Goal: Find specific page/section: Find specific page/section

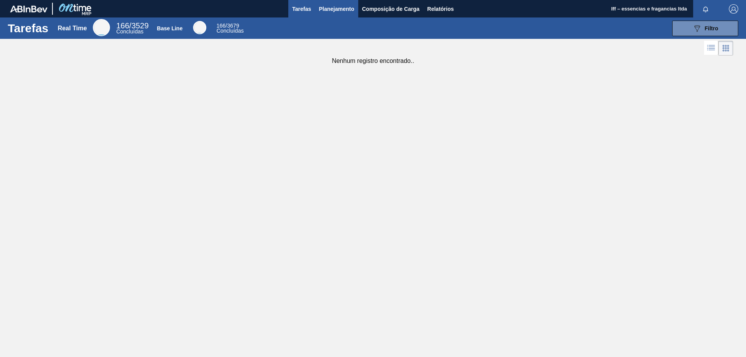
click at [327, 1] on button "Planejamento" at bounding box center [336, 8] width 43 height 17
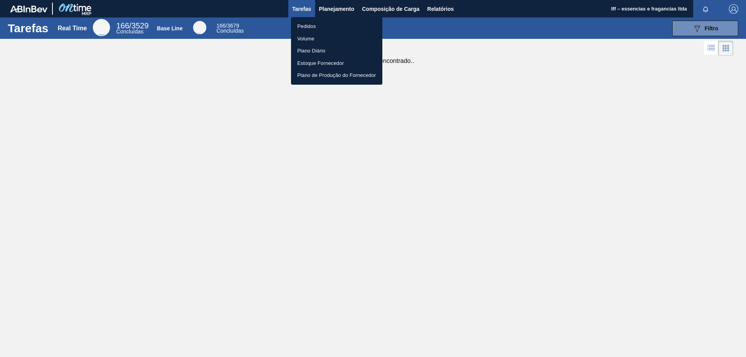
click at [312, 23] on li "Pedidos" at bounding box center [336, 26] width 91 height 12
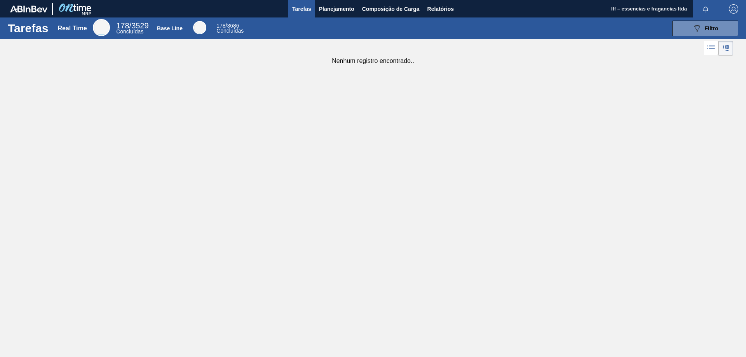
drag, startPoint x: 699, startPoint y: 1, endPoint x: 362, endPoint y: 145, distance: 367.1
click at [362, 154] on div "Tarefas Real Time 178 / 3529 Concluídas Base Line 178 / 3686 Concluídas 089F7B8…" at bounding box center [373, 169] width 746 height 305
